Goal: Transaction & Acquisition: Purchase product/service

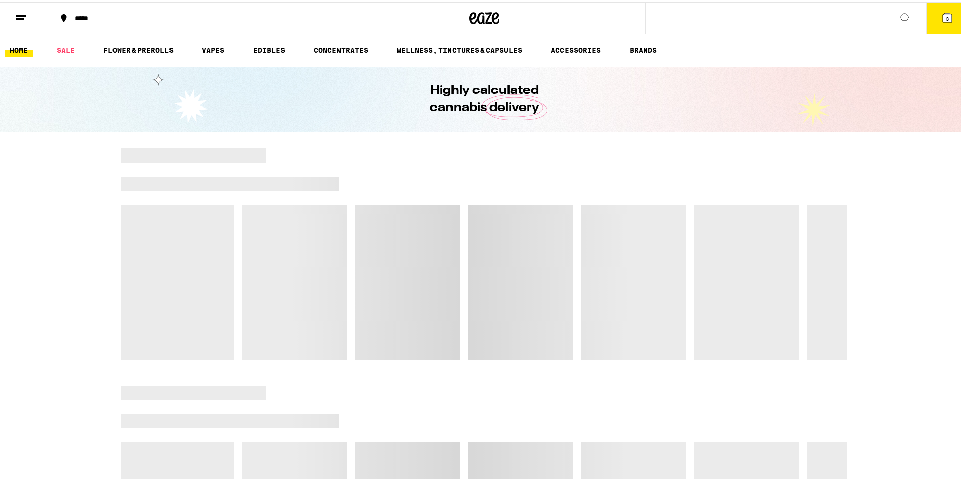
click at [37, 10] on button at bounding box center [21, 17] width 42 height 32
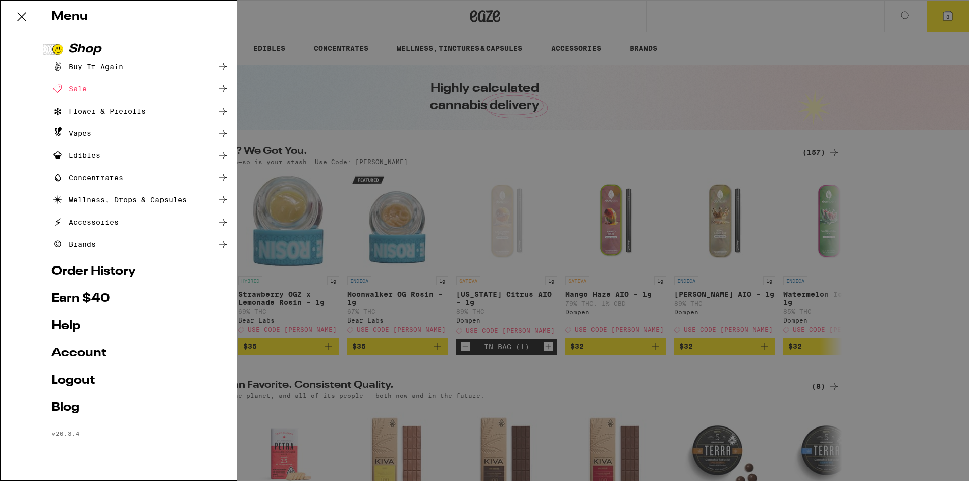
click at [91, 357] on link "Account" at bounding box center [139, 353] width 177 height 12
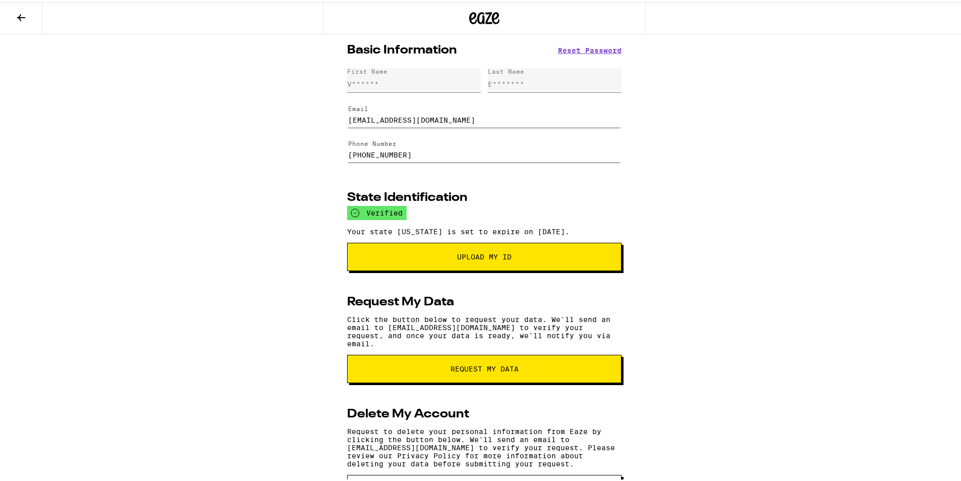
click at [23, 14] on icon at bounding box center [21, 16] width 12 height 12
